Goal: Check status: Check status

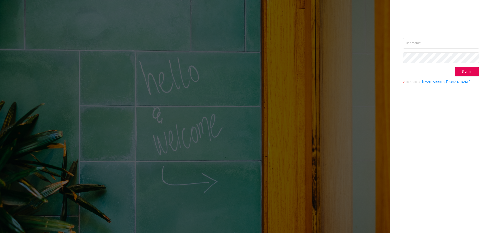
click at [428, 51] on div "Sign in contact us [EMAIL_ADDRESS][DOMAIN_NAME]" at bounding box center [441, 63] width 76 height 50
type input "[EMAIL_ADDRESS][DOMAIN_NAME]"
click at [467, 74] on button "Sign in" at bounding box center [467, 71] width 24 height 9
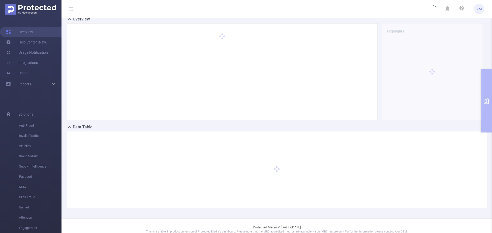
scroll to position [20, 0]
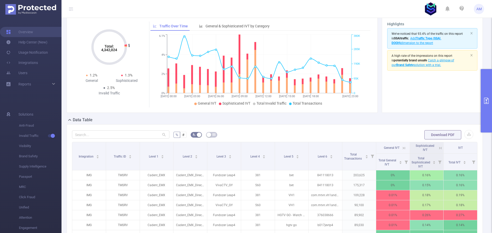
click at [485, 109] on button "primary" at bounding box center [485, 101] width 11 height 64
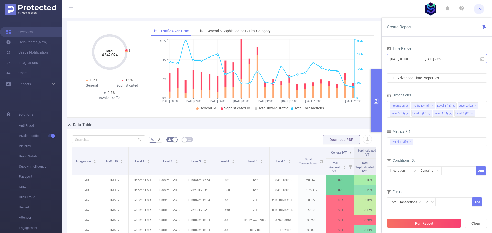
click at [407, 60] on input "[DATE] 00:00" at bounding box center [410, 59] width 41 height 7
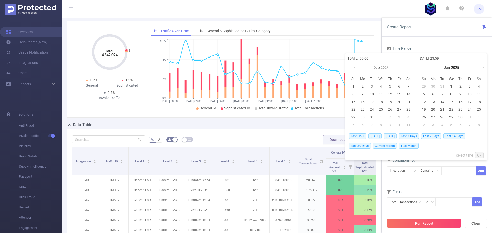
click at [391, 135] on span "[DATE]" at bounding box center [389, 136] width 13 height 6
type input "[DATE] 00:00"
type input "[DATE] 23:59"
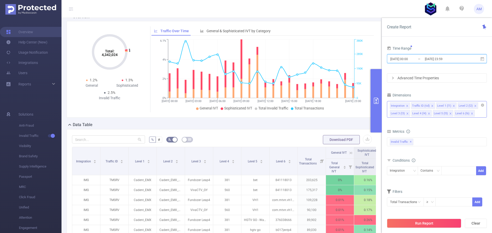
click at [471, 113] on icon "icon: close" at bounding box center [471, 113] width 3 height 3
click at [438, 222] on button "Run Report" at bounding box center [424, 223] width 74 height 9
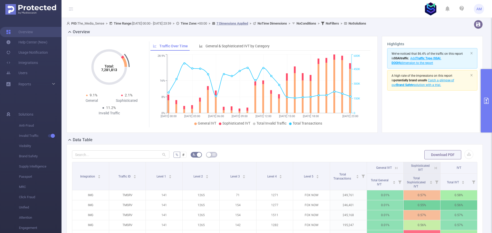
click at [484, 91] on button "primary" at bounding box center [485, 101] width 11 height 64
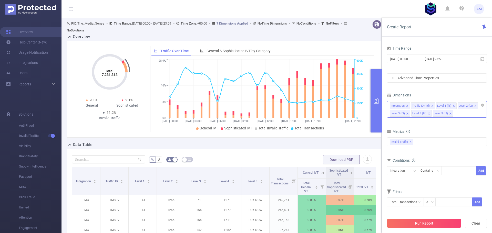
click at [450, 114] on icon "icon: close" at bounding box center [450, 113] width 3 height 3
click at [434, 225] on button "Run Report" at bounding box center [424, 223] width 74 height 9
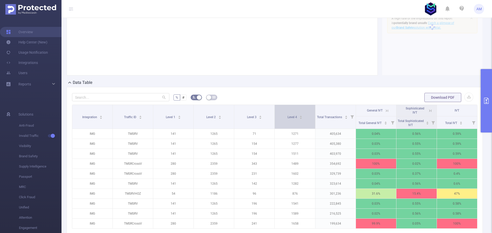
scroll to position [47, 0]
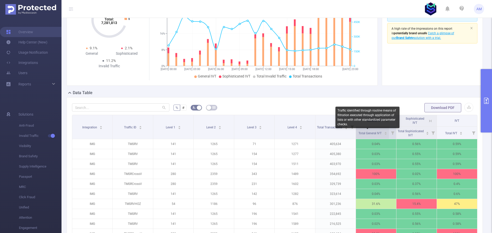
click at [374, 132] on span "Total General IVT" at bounding box center [370, 134] width 24 height 4
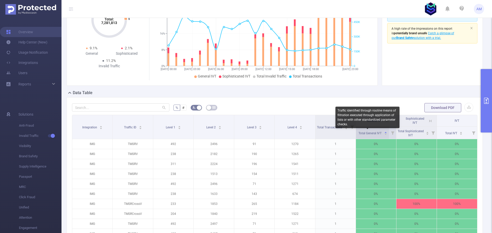
click at [374, 132] on span "Total General IVT" at bounding box center [370, 134] width 24 height 4
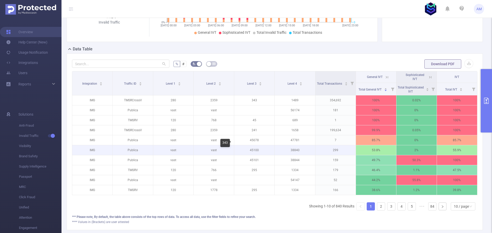
scroll to position [98, 0]
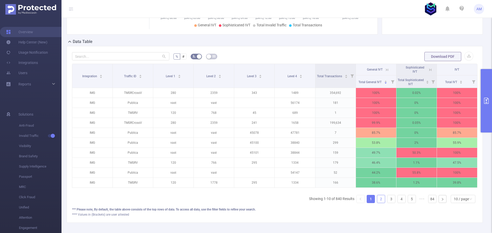
click at [377, 203] on link "2" at bounding box center [381, 199] width 8 height 8
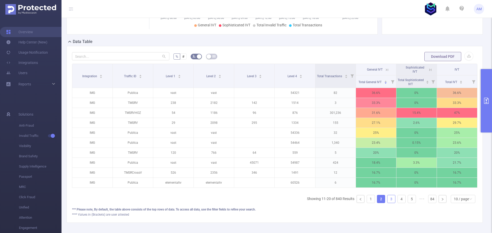
click at [388, 201] on link "3" at bounding box center [391, 199] width 8 height 8
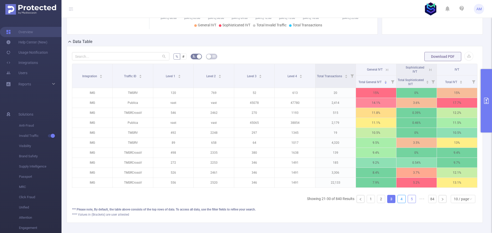
click at [397, 200] on link "4" at bounding box center [401, 199] width 8 height 8
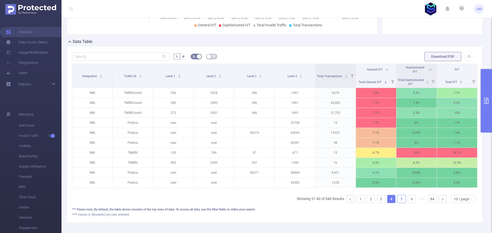
click at [399, 203] on link "5" at bounding box center [401, 199] width 8 height 8
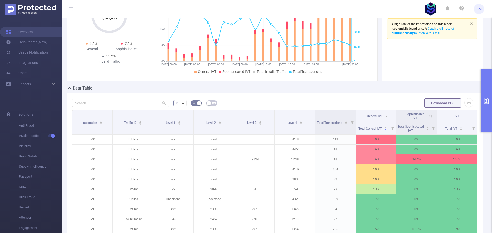
scroll to position [0, 0]
